Goal: Task Accomplishment & Management: Use online tool/utility

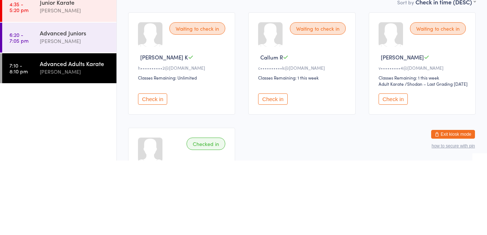
click at [392, 179] on button "Check in" at bounding box center [393, 173] width 29 height 11
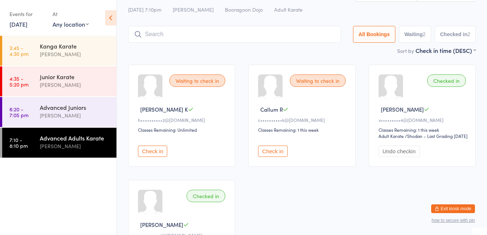
scroll to position [13, 0]
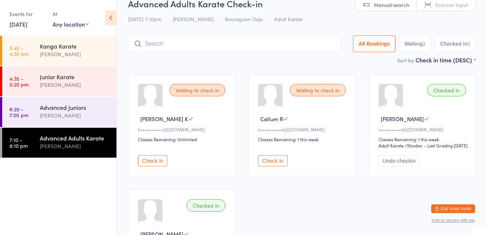
click at [183, 45] on input "search" at bounding box center [234, 43] width 213 height 17
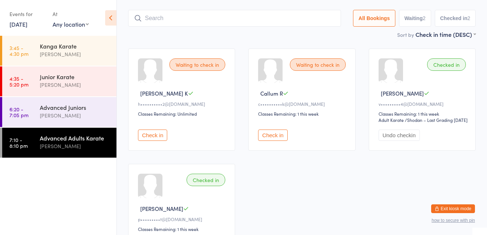
scroll to position [49, 0]
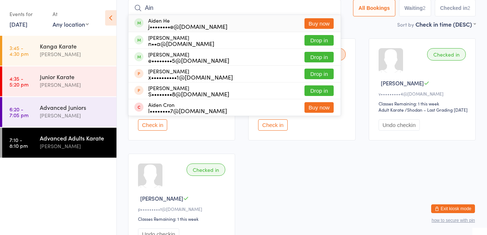
type input "Ain"
click at [314, 42] on button "Drop in" at bounding box center [319, 40] width 29 height 11
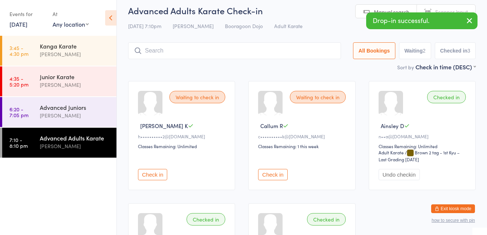
scroll to position [0, 0]
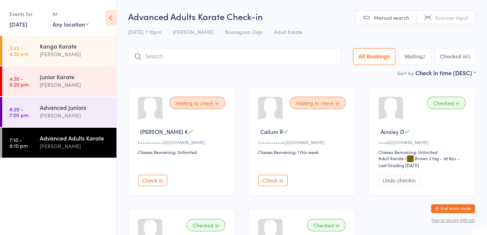
click at [169, 59] on input "search" at bounding box center [234, 56] width 213 height 17
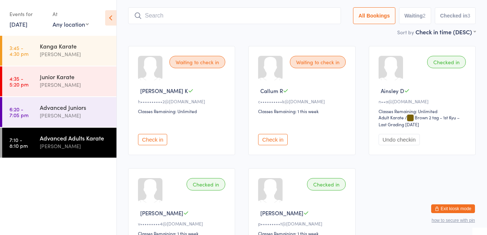
scroll to position [48, 0]
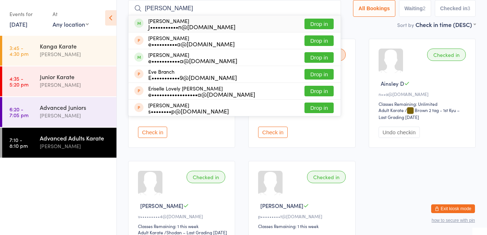
type input "[PERSON_NAME]"
click at [323, 59] on button "Drop in" at bounding box center [319, 57] width 29 height 11
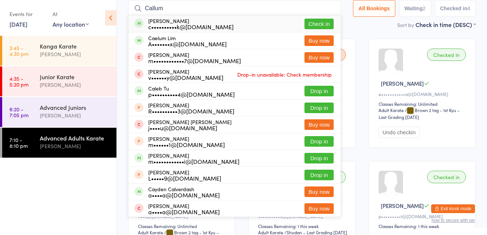
type input "Callum"
click at [324, 22] on button "Check in" at bounding box center [319, 24] width 29 height 11
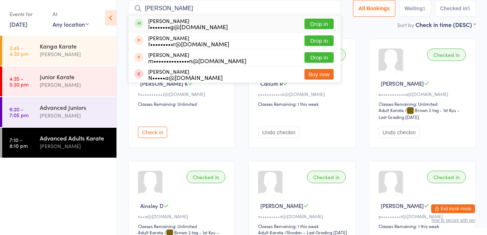
type input "[PERSON_NAME]"
click at [320, 25] on button "Drop in" at bounding box center [319, 24] width 29 height 11
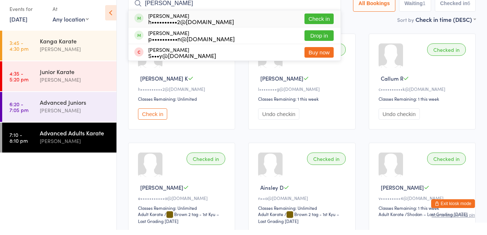
type input "[PERSON_NAME]"
click at [322, 21] on button "Check in" at bounding box center [319, 24] width 29 height 11
